Goal: Task Accomplishment & Management: Manage account settings

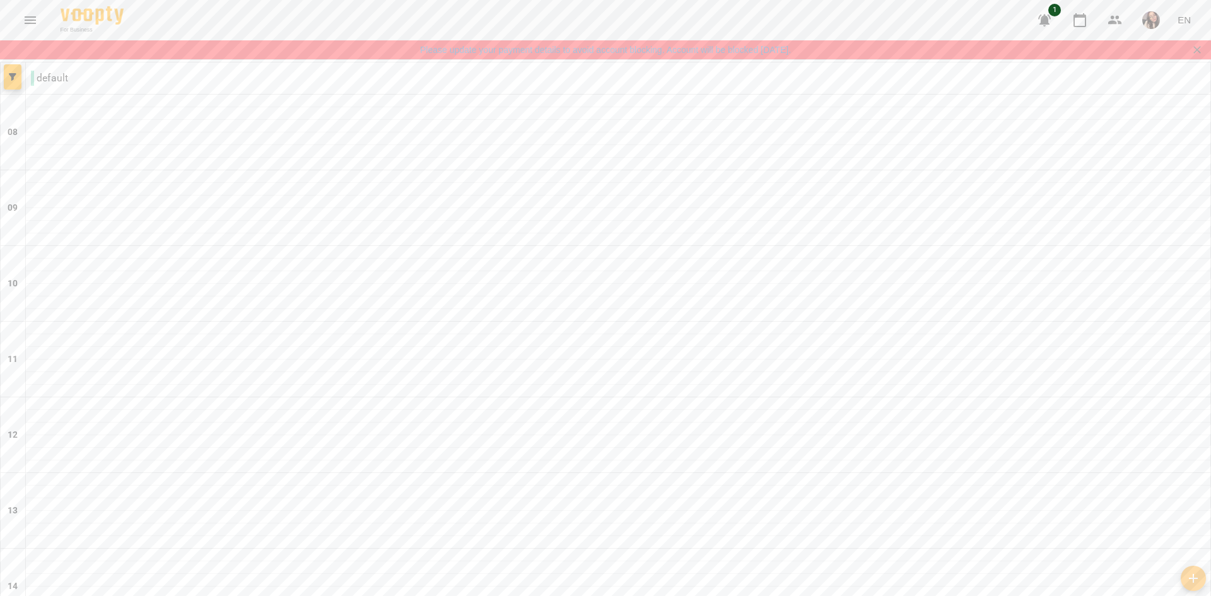
scroll to position [642, 0]
drag, startPoint x: 496, startPoint y: 531, endPoint x: 501, endPoint y: 519, distance: 13.0
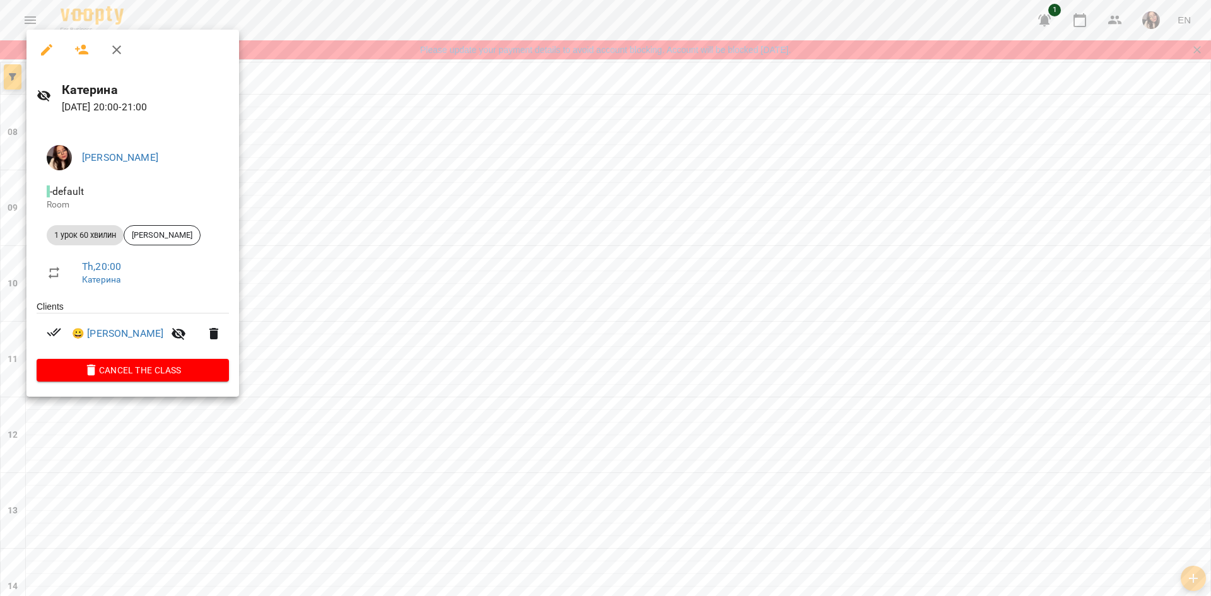
click at [209, 421] on div at bounding box center [605, 298] width 1211 height 596
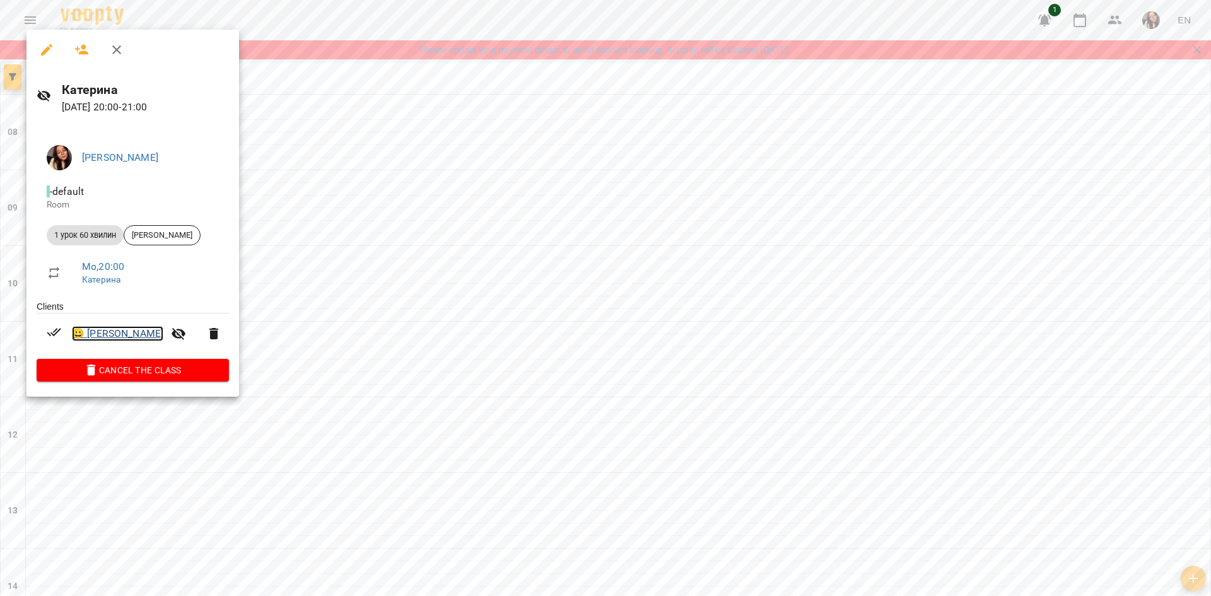
click at [110, 338] on link "😀 [PERSON_NAME]" at bounding box center [117, 333] width 91 height 15
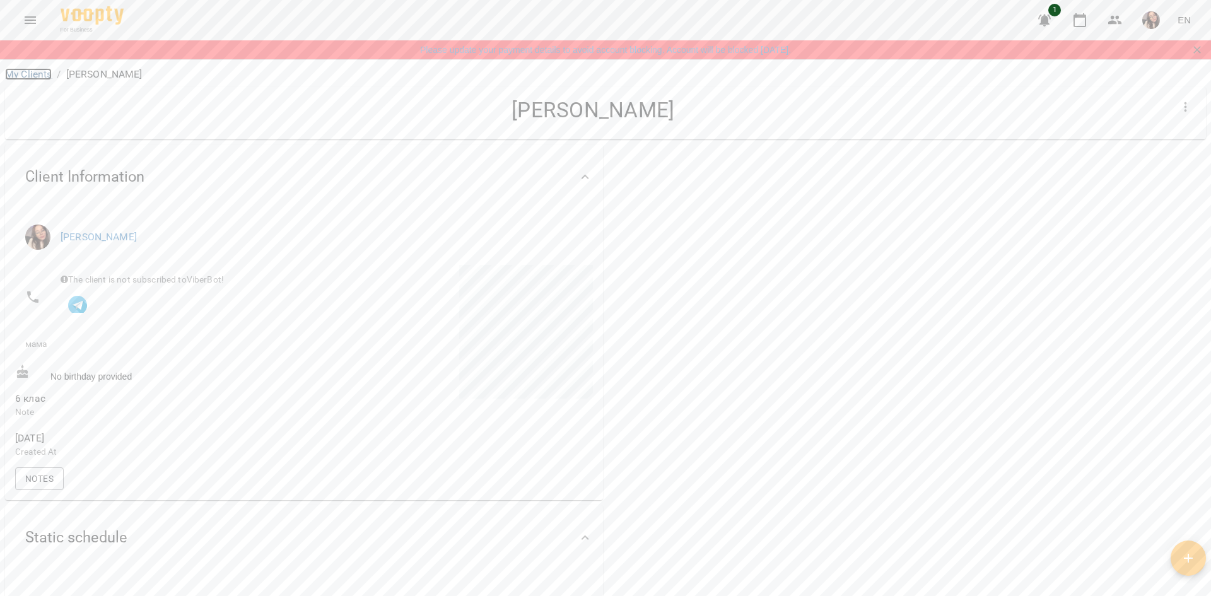
click at [35, 75] on link "My Clients" at bounding box center [28, 74] width 47 height 12
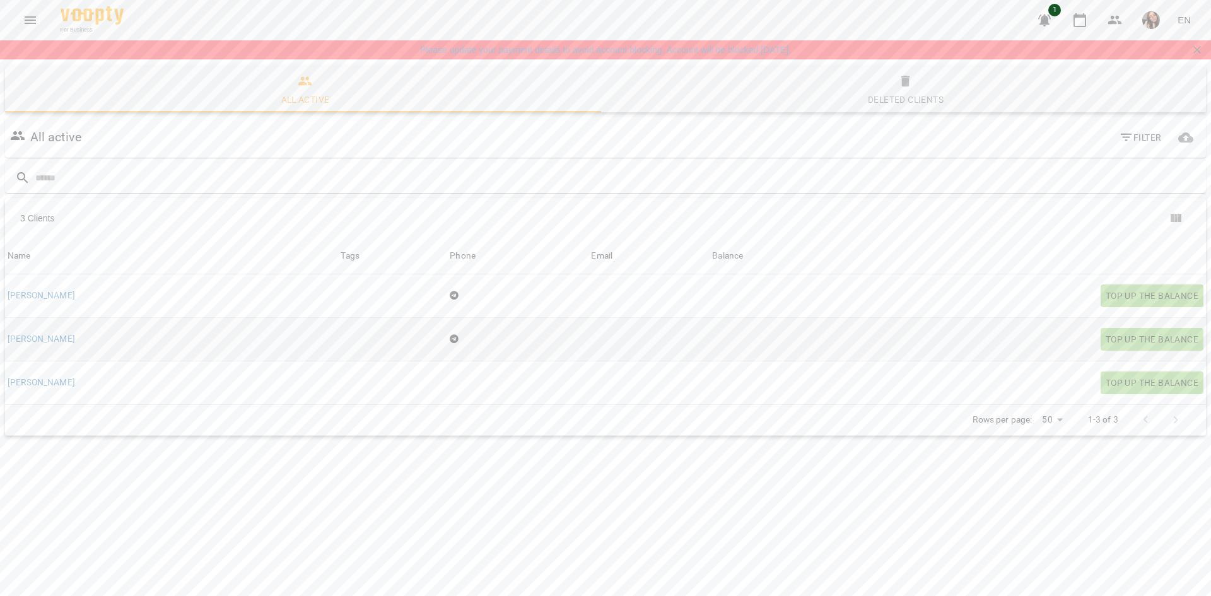
scroll to position [56, 0]
click at [28, 21] on icon "Menu" at bounding box center [30, 20] width 15 height 15
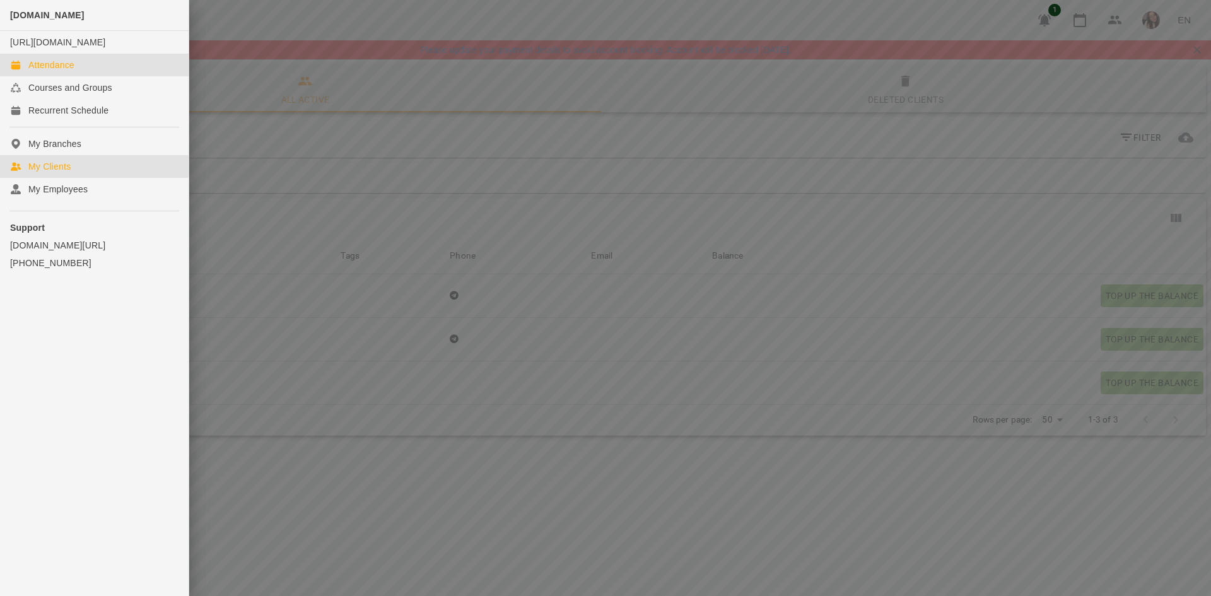
click at [54, 71] on div "Attendance" at bounding box center [51, 65] width 46 height 13
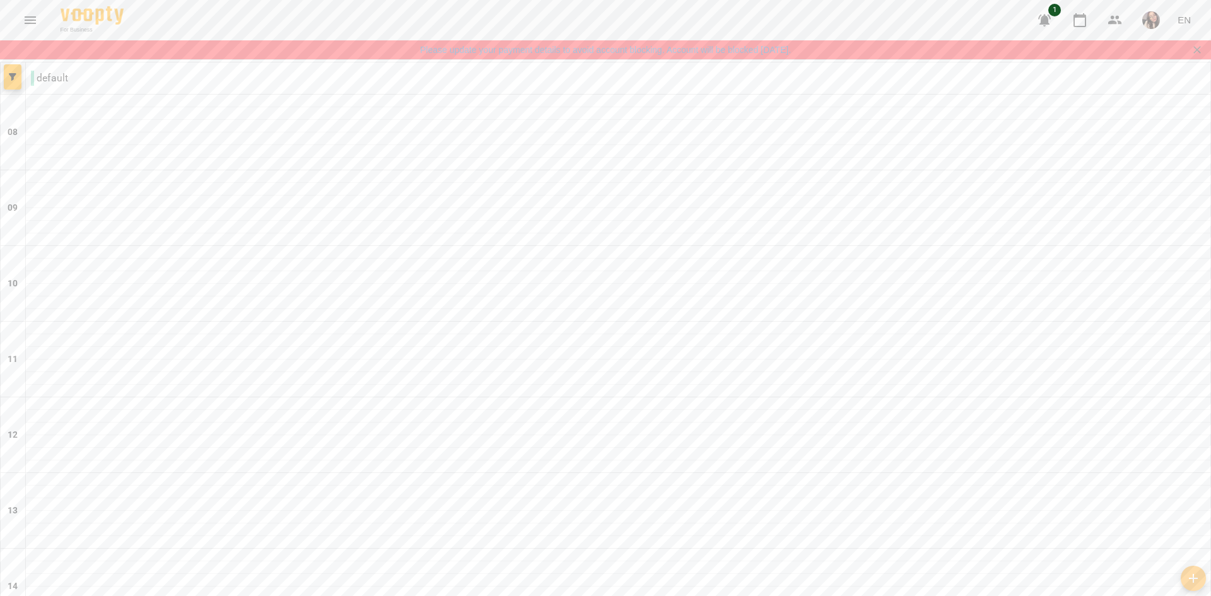
scroll to position [642, 0]
